Goal: Navigation & Orientation: Find specific page/section

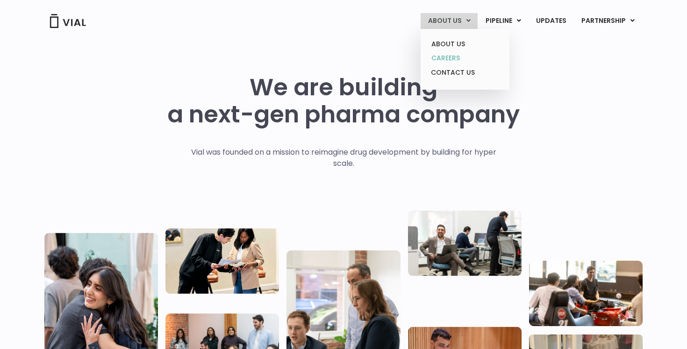
click at [460, 59] on link "CAREERS" at bounding box center [465, 58] width 82 height 14
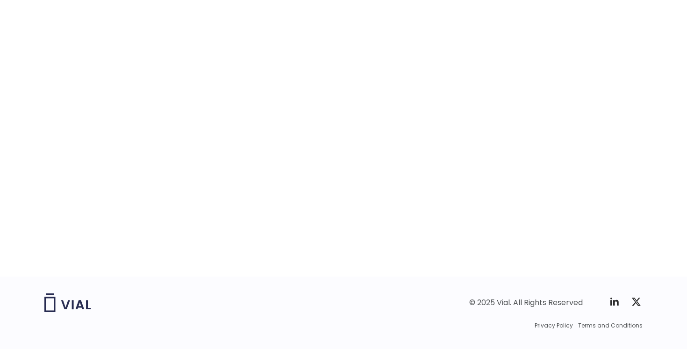
scroll to position [1463, 0]
click at [679, 298] on div "© 2025 Vial. All Rights Reserved Twitter X Logo Privacy Policy Terms and Condit…" at bounding box center [343, 331] width 687 height 74
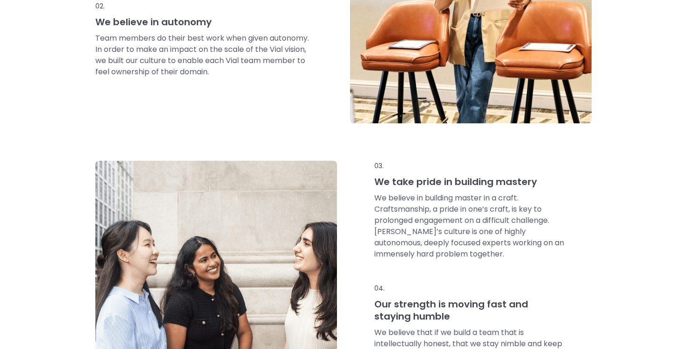
scroll to position [0, 0]
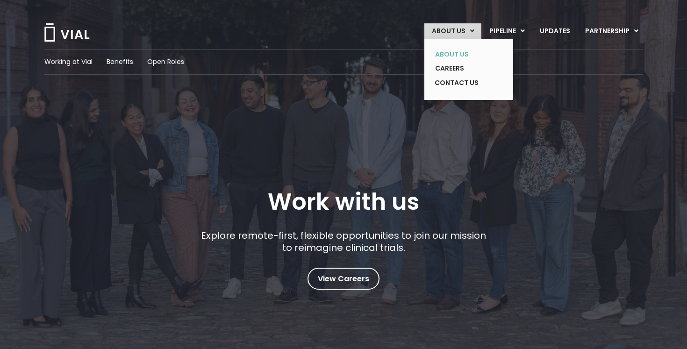
click at [464, 53] on link "ABOUT US" at bounding box center [461, 54] width 68 height 14
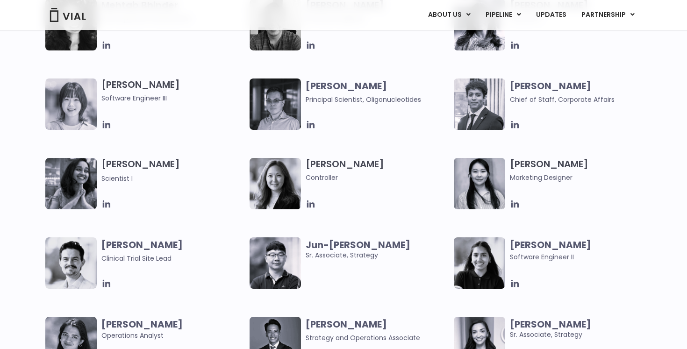
scroll to position [1577, 0]
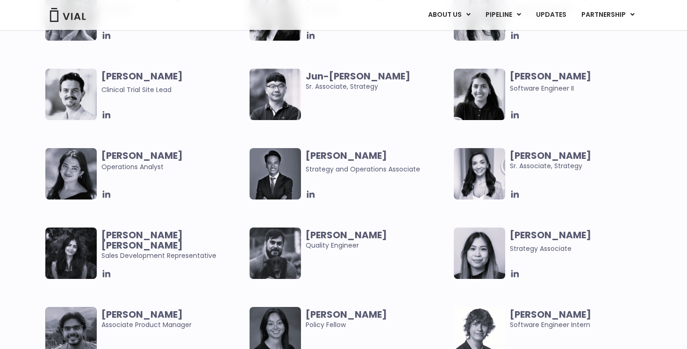
scroll to position [1751, 0]
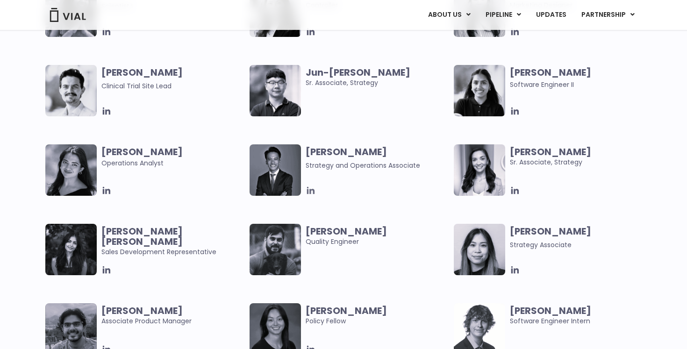
click at [306, 192] on icon at bounding box center [311, 190] width 10 height 10
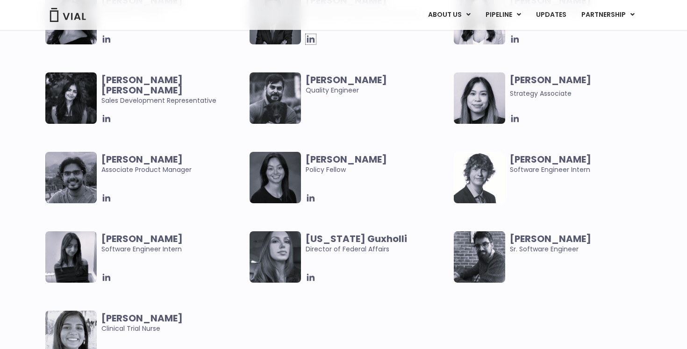
scroll to position [1900, 0]
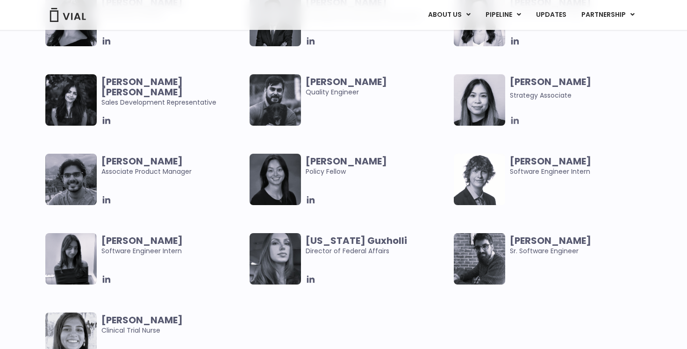
click at [516, 122] on icon at bounding box center [515, 120] width 10 height 10
click at [109, 116] on icon at bounding box center [106, 120] width 10 height 10
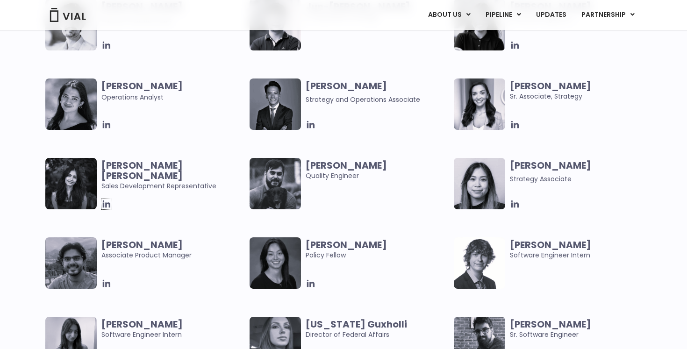
scroll to position [1807, 0]
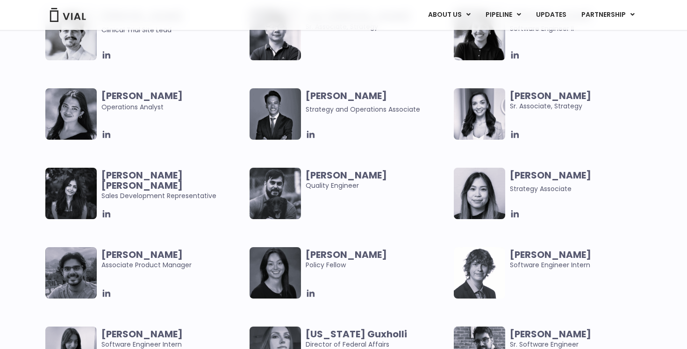
click at [519, 142] on div "[PERSON_NAME] User Experience Researcher [PERSON_NAME] Software Engineer [PERSO…" at bounding box center [351, 9] width 612 height 477
click at [515, 137] on icon at bounding box center [515, 134] width 10 height 10
click at [109, 131] on icon at bounding box center [106, 134] width 10 height 10
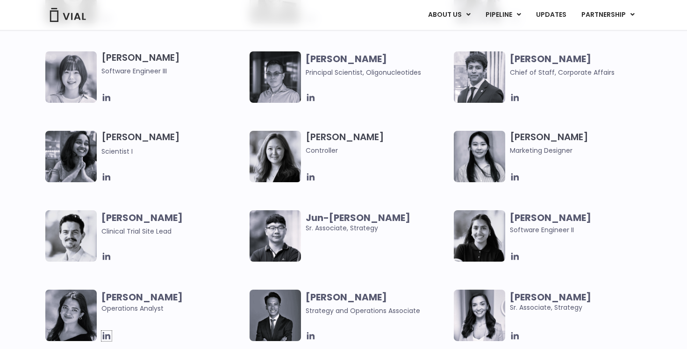
scroll to position [1601, 0]
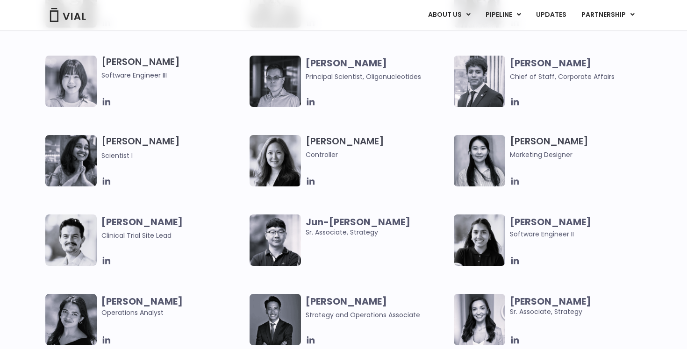
click at [513, 182] on icon at bounding box center [515, 181] width 10 height 10
click at [313, 180] on icon at bounding box center [310, 181] width 7 height 7
click at [109, 181] on icon at bounding box center [106, 181] width 7 height 7
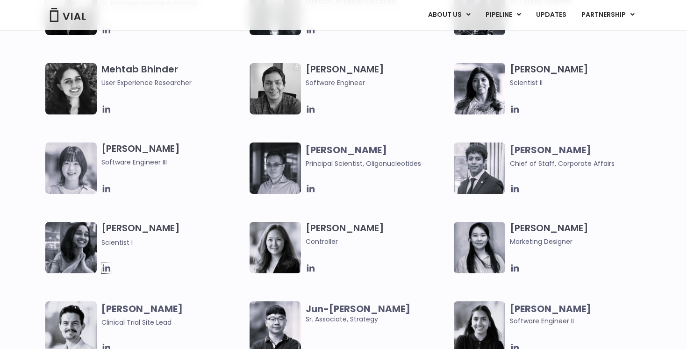
scroll to position [1508, 0]
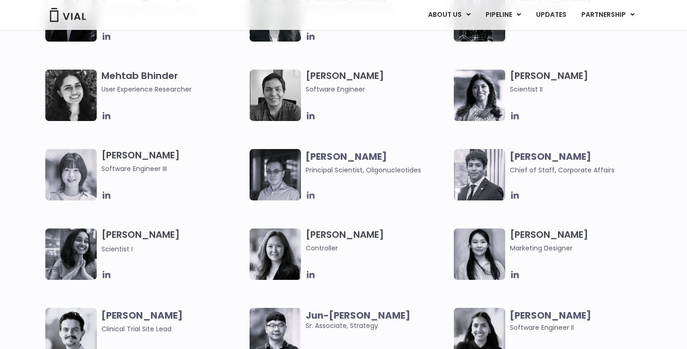
click at [309, 198] on icon at bounding box center [311, 195] width 10 height 10
click at [109, 194] on icon at bounding box center [106, 195] width 7 height 7
click at [514, 121] on div "[PERSON_NAME] User Experience Researcher [PERSON_NAME] Software Engineer [PERSO…" at bounding box center [351, 308] width 612 height 477
click at [514, 114] on icon at bounding box center [514, 115] width 7 height 7
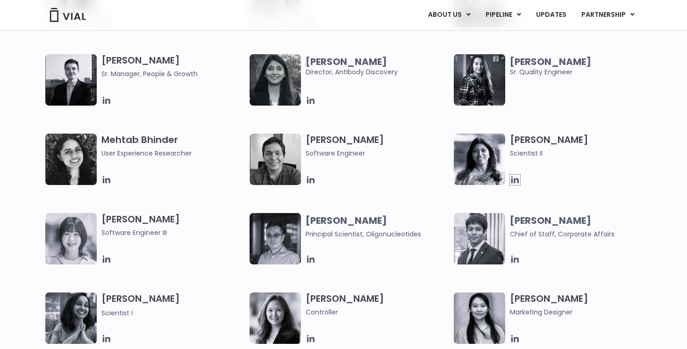
scroll to position [1433, 0]
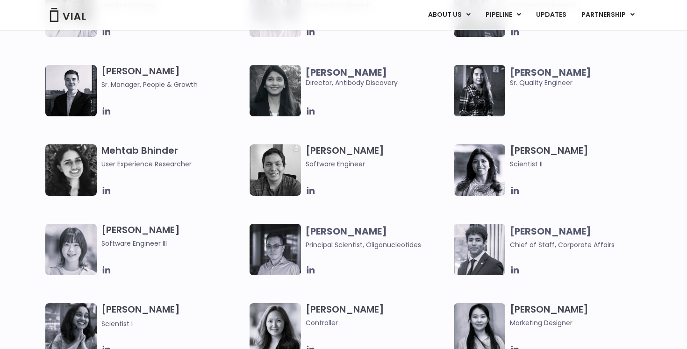
click at [309, 190] on icon at bounding box center [311, 190] width 10 height 10
click at [113, 190] on div at bounding box center [172, 190] width 143 height 10
click at [102, 190] on icon at bounding box center [106, 190] width 10 height 10
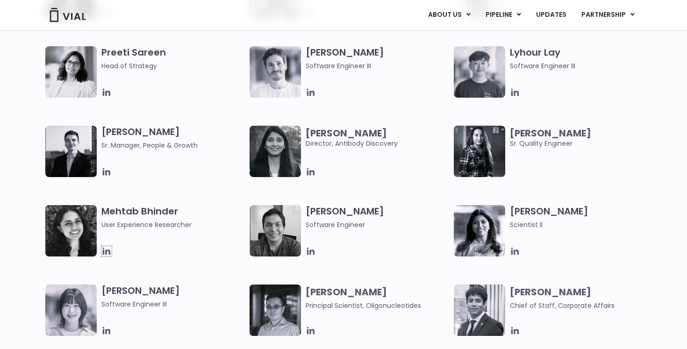
scroll to position [1340, 0]
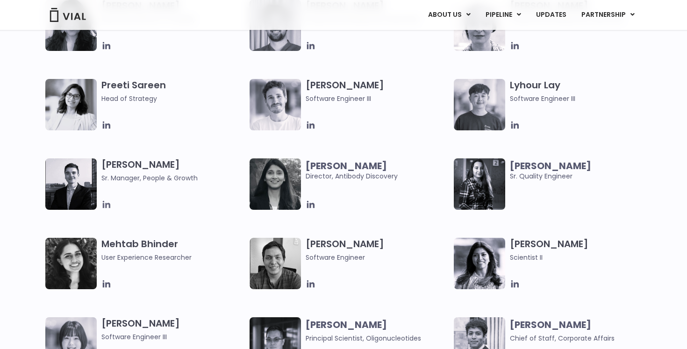
click at [107, 203] on icon at bounding box center [106, 204] width 7 height 7
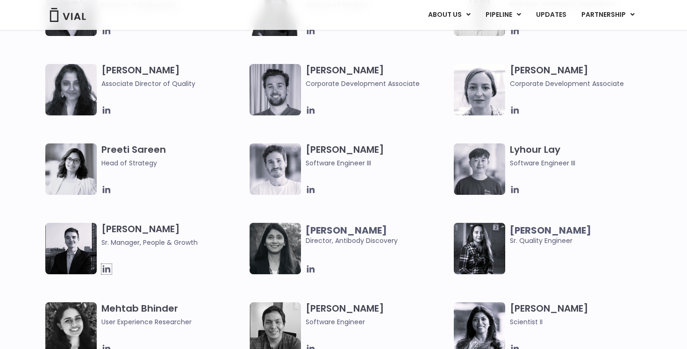
scroll to position [1265, 0]
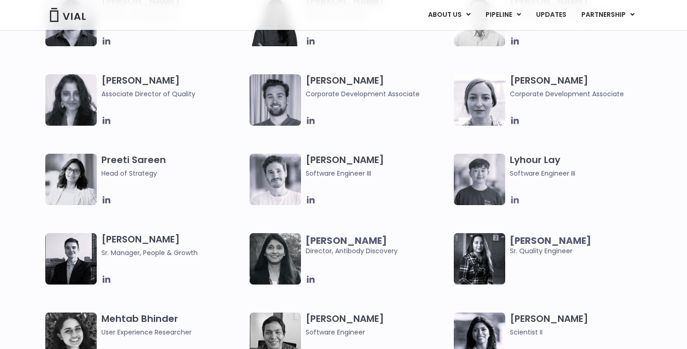
click at [512, 198] on icon at bounding box center [515, 200] width 10 height 10
click at [306, 201] on icon at bounding box center [311, 200] width 10 height 10
click at [516, 117] on icon at bounding box center [515, 120] width 10 height 10
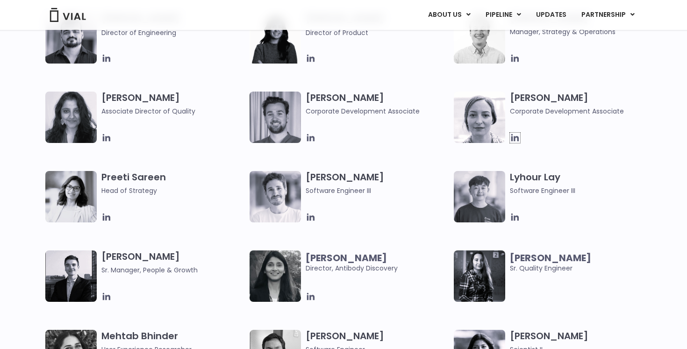
scroll to position [1246, 0]
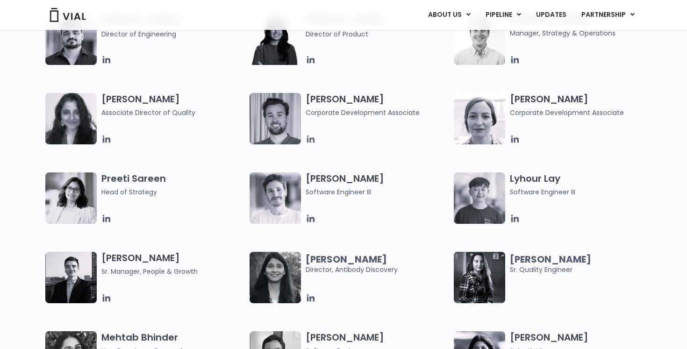
click at [312, 137] on icon at bounding box center [311, 139] width 10 height 10
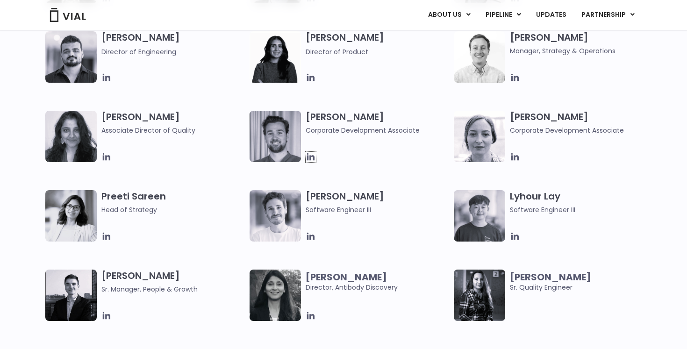
scroll to position [1228, 0]
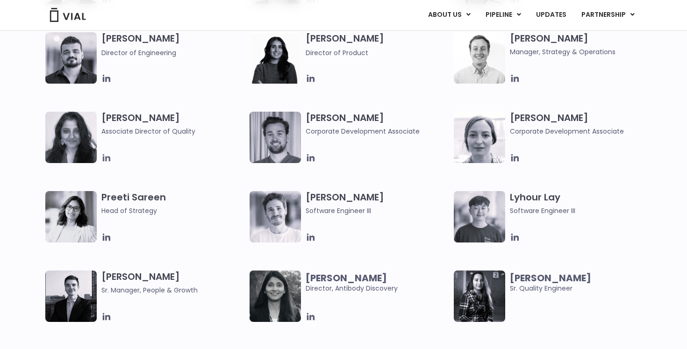
click at [106, 157] on icon at bounding box center [106, 157] width 7 height 7
click at [105, 155] on icon at bounding box center [106, 158] width 10 height 10
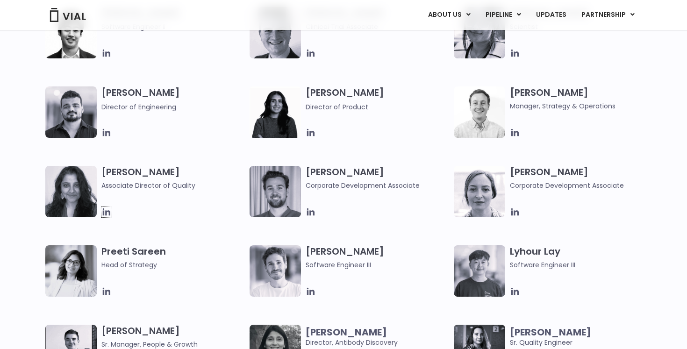
scroll to position [1172, 0]
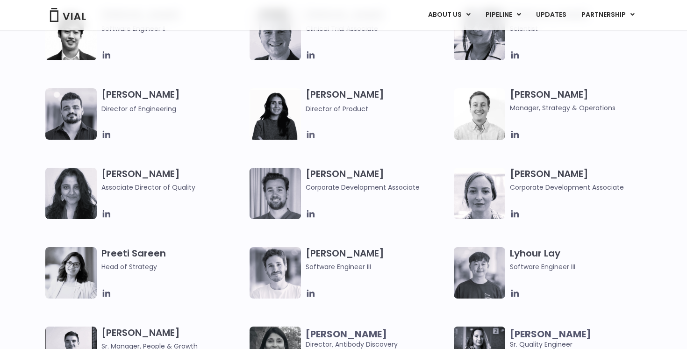
click at [312, 139] on icon at bounding box center [311, 134] width 10 height 10
click at [100, 135] on div "[PERSON_NAME] Director of Engineering" at bounding box center [147, 113] width 204 height 51
click at [105, 135] on icon at bounding box center [106, 134] width 7 height 7
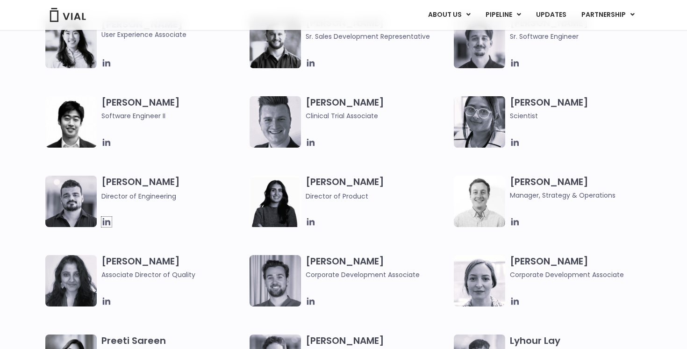
scroll to position [1078, 0]
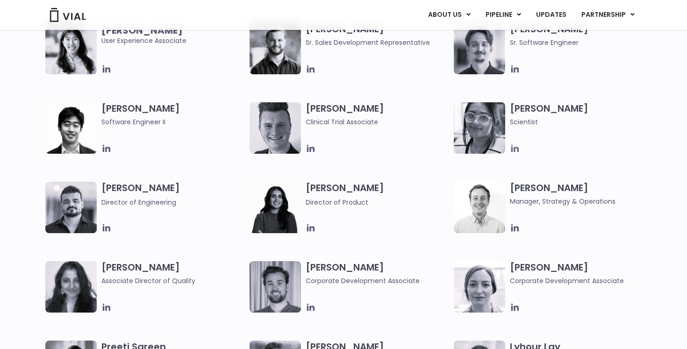
click at [517, 149] on icon at bounding box center [514, 148] width 7 height 7
click at [107, 148] on icon at bounding box center [106, 148] width 7 height 7
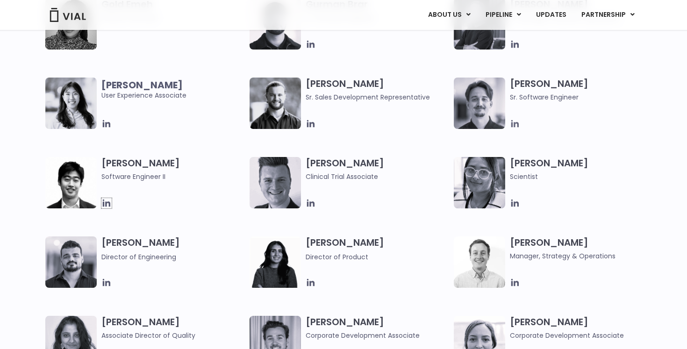
scroll to position [1022, 0]
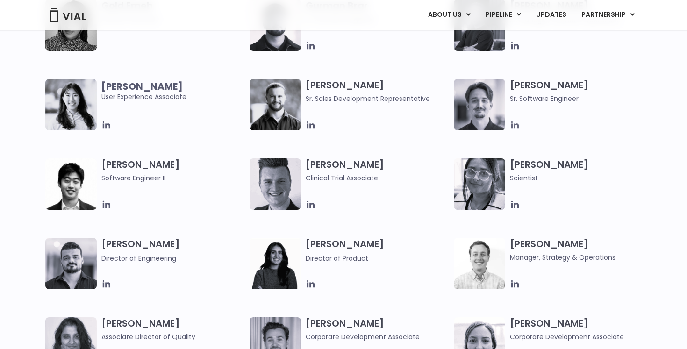
click at [514, 128] on icon at bounding box center [515, 125] width 10 height 10
click at [307, 126] on icon at bounding box center [310, 124] width 7 height 7
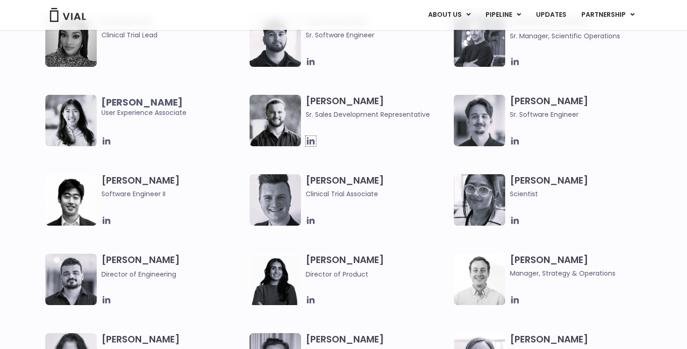
scroll to position [1003, 0]
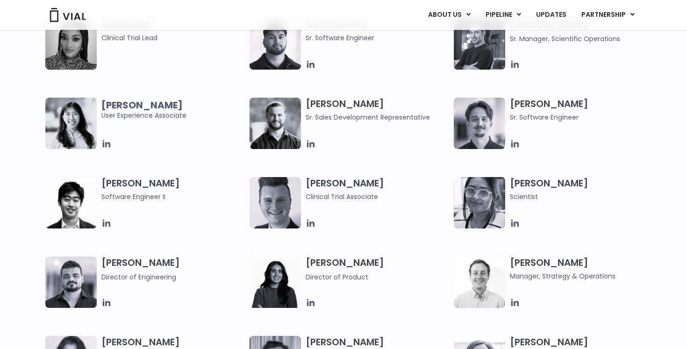
click at [109, 137] on div "[PERSON_NAME] User Experience Associate" at bounding box center [175, 123] width 148 height 51
click at [107, 139] on icon at bounding box center [106, 144] width 10 height 10
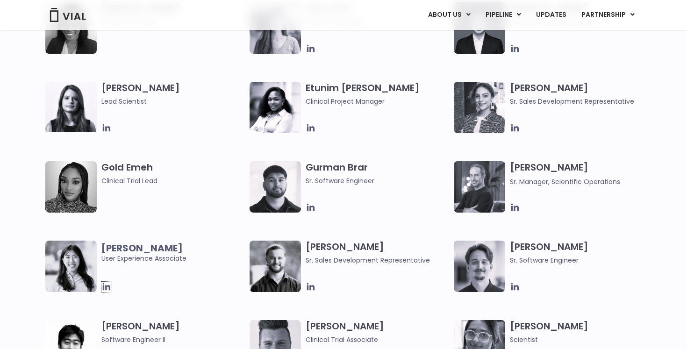
scroll to position [854, 0]
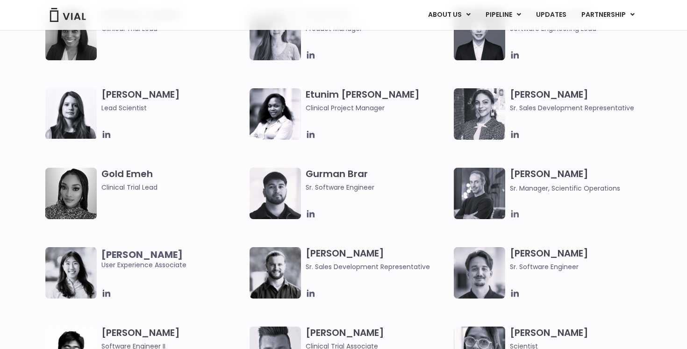
click at [512, 213] on icon at bounding box center [514, 213] width 7 height 7
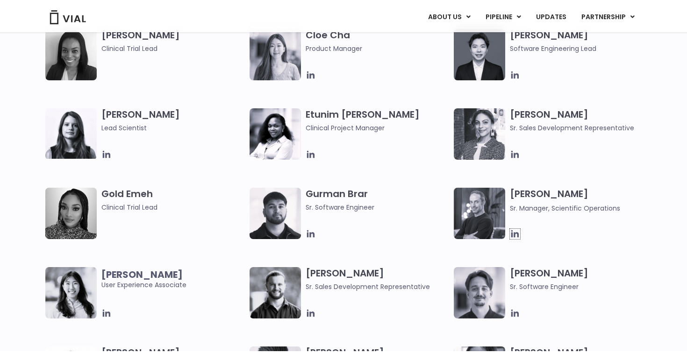
scroll to position [835, 0]
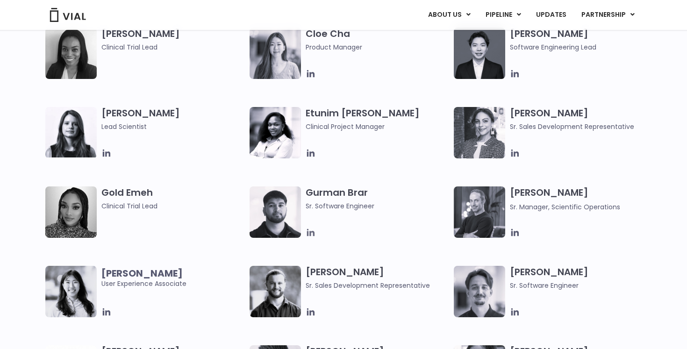
click at [308, 232] on icon at bounding box center [311, 233] width 10 height 10
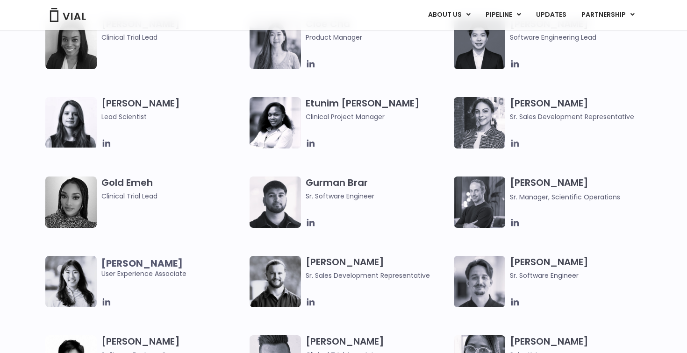
click at [515, 139] on icon at bounding box center [515, 143] width 10 height 10
click at [314, 141] on icon at bounding box center [311, 143] width 10 height 10
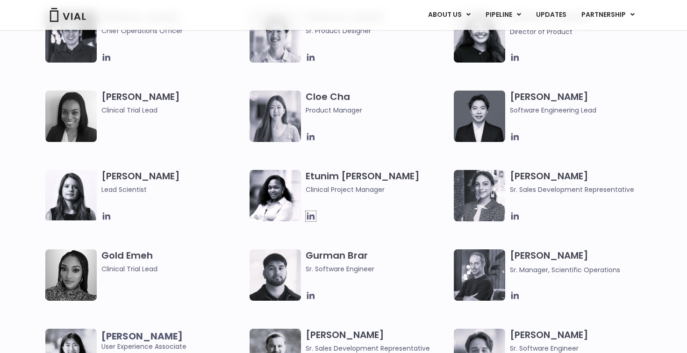
scroll to position [761, 0]
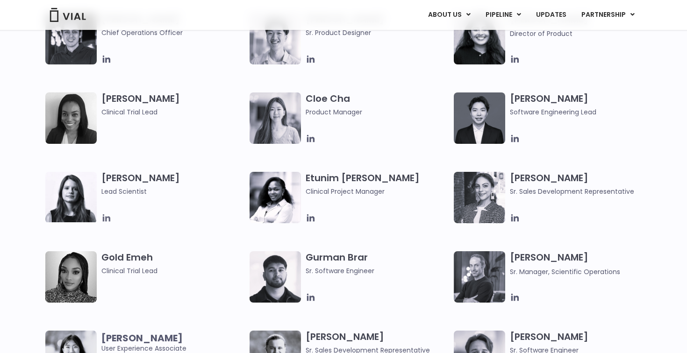
click at [109, 220] on icon at bounding box center [106, 217] width 7 height 7
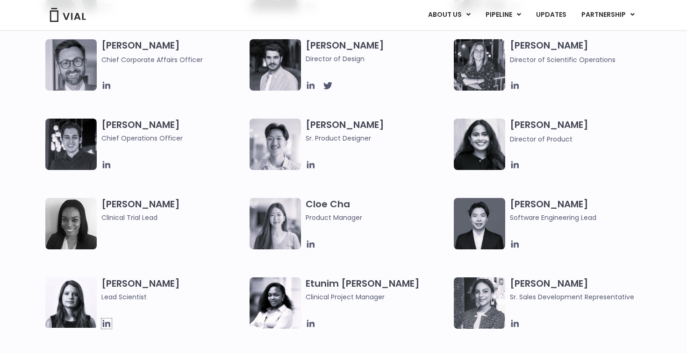
scroll to position [648, 0]
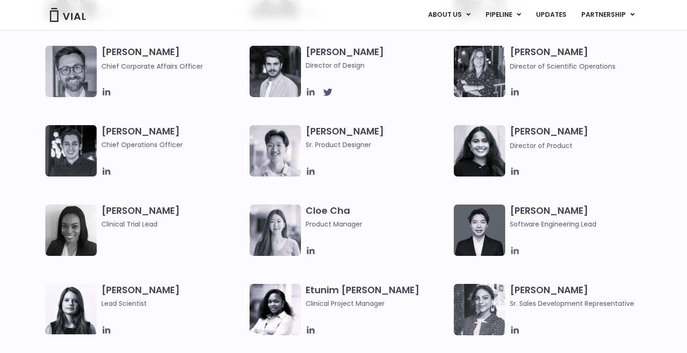
click at [514, 250] on icon at bounding box center [514, 250] width 7 height 7
click at [310, 248] on icon at bounding box center [311, 251] width 10 height 10
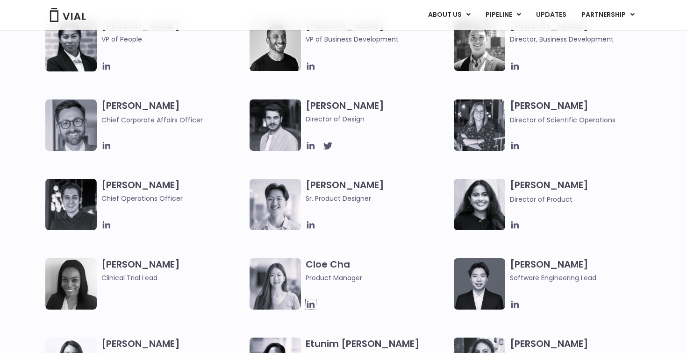
scroll to position [592, 0]
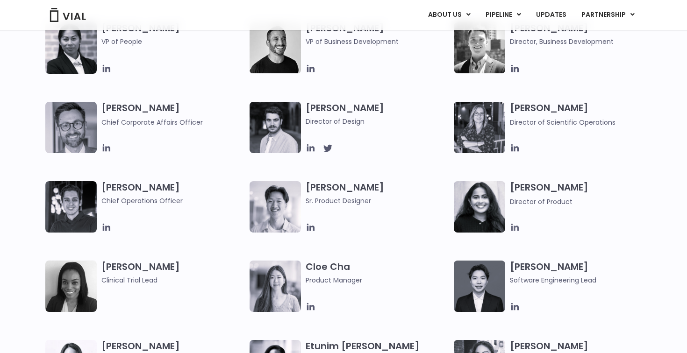
click at [517, 227] on icon at bounding box center [514, 227] width 7 height 7
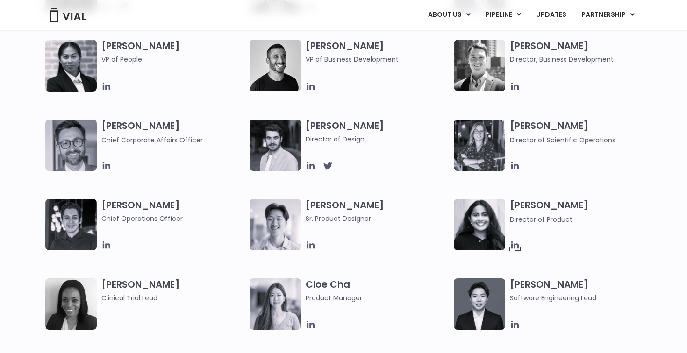
scroll to position [574, 0]
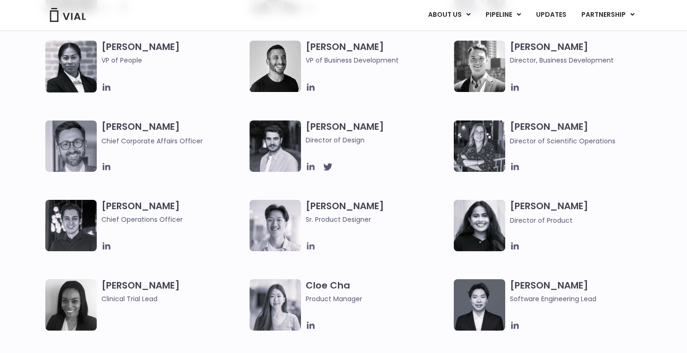
click at [307, 246] on icon at bounding box center [310, 245] width 7 height 7
click at [107, 245] on icon at bounding box center [106, 245] width 7 height 7
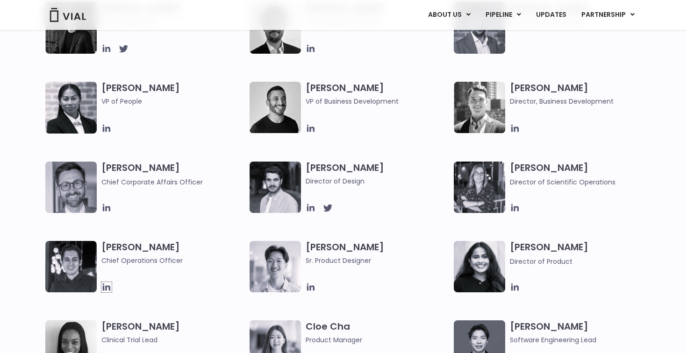
scroll to position [518, 0]
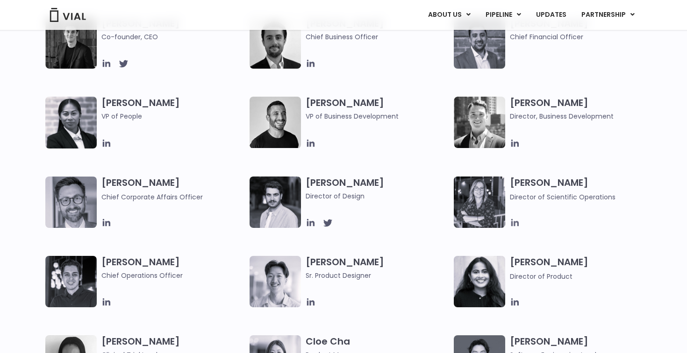
click at [513, 223] on icon at bounding box center [515, 223] width 10 height 10
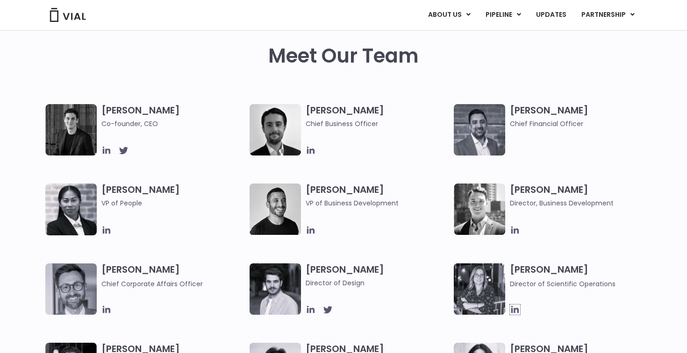
scroll to position [424, 0]
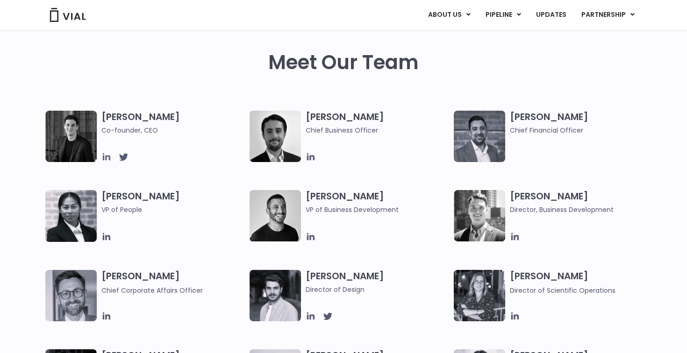
click at [104, 159] on icon at bounding box center [106, 157] width 10 height 10
click at [303, 155] on div "[PERSON_NAME] Chief Business Officer" at bounding box center [351, 136] width 204 height 51
click at [311, 155] on icon at bounding box center [311, 157] width 10 height 10
click at [310, 233] on icon at bounding box center [311, 237] width 10 height 10
click at [518, 237] on icon at bounding box center [514, 236] width 7 height 7
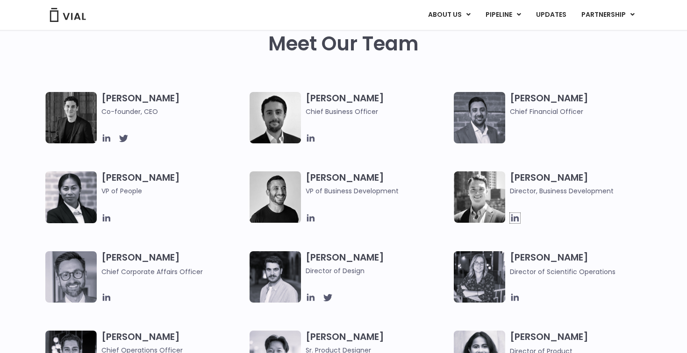
scroll to position [443, 0]
click at [109, 293] on icon at bounding box center [106, 297] width 10 height 10
click at [305, 293] on div "[PERSON_NAME] Director of Design" at bounding box center [351, 276] width 204 height 51
click at [309, 297] on icon at bounding box center [310, 297] width 7 height 7
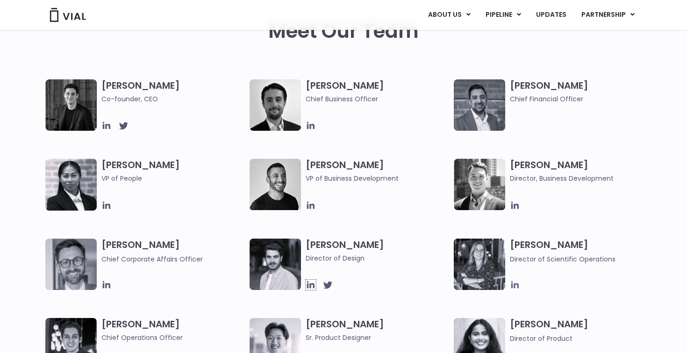
scroll to position [462, 0]
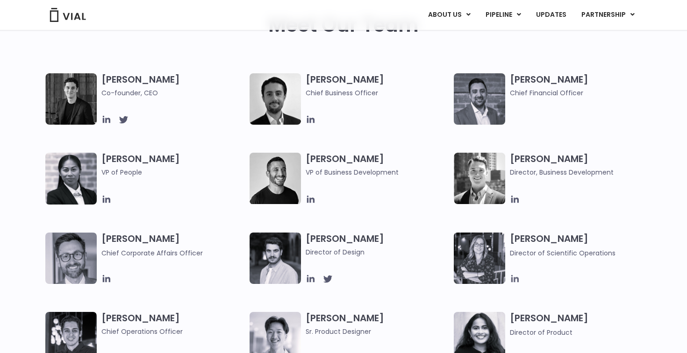
click at [512, 279] on icon at bounding box center [515, 279] width 10 height 10
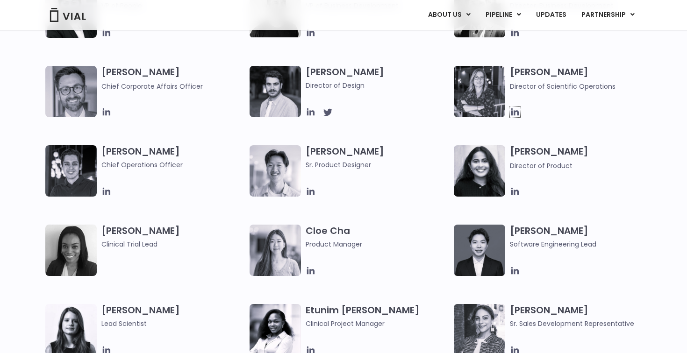
scroll to position [630, 0]
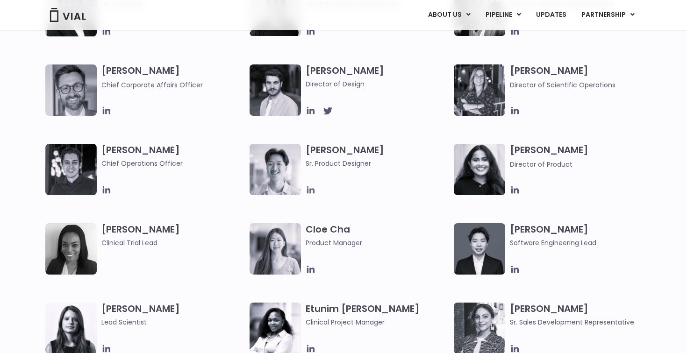
click at [309, 187] on icon at bounding box center [311, 190] width 10 height 10
